Goal: Find specific page/section

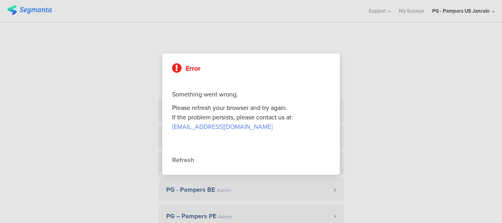
click at [186, 159] on div "Refresh" at bounding box center [251, 159] width 158 height 9
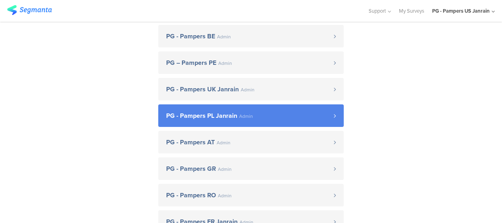
scroll to position [158, 0]
